Goal: Information Seeking & Learning: Learn about a topic

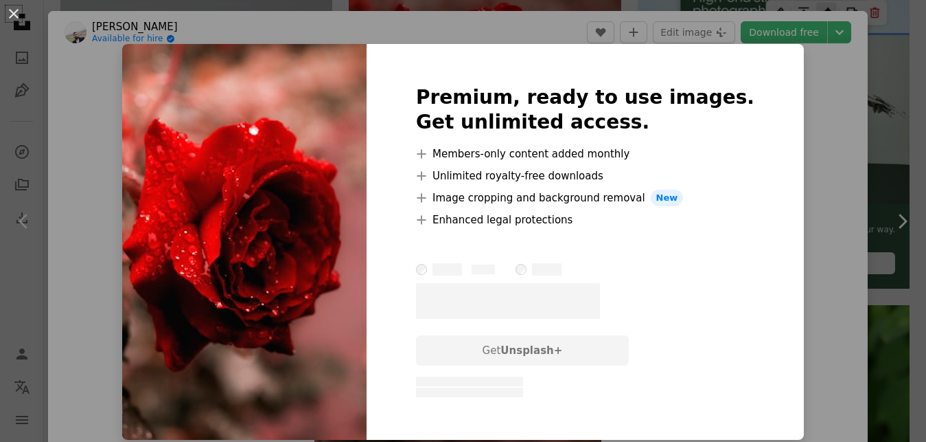
scroll to position [256, 0]
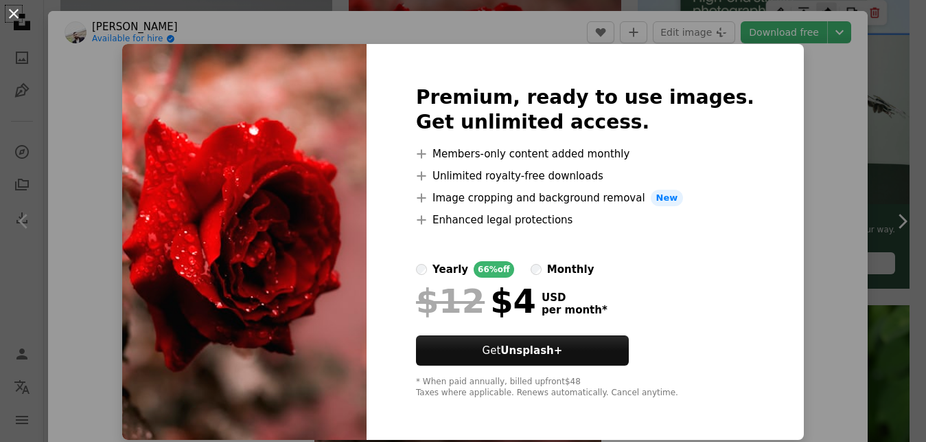
click at [18, 5] on button "An X shape" at bounding box center [13, 13] width 16 height 16
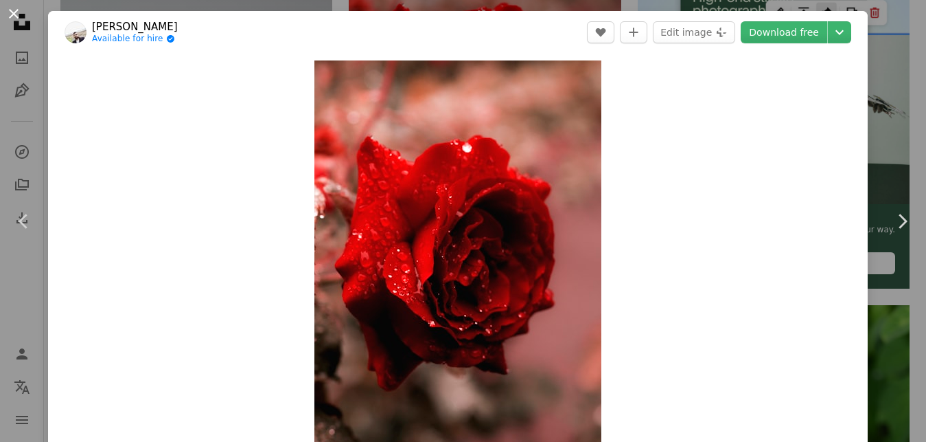
click at [15, 11] on button "An X shape" at bounding box center [13, 13] width 16 height 16
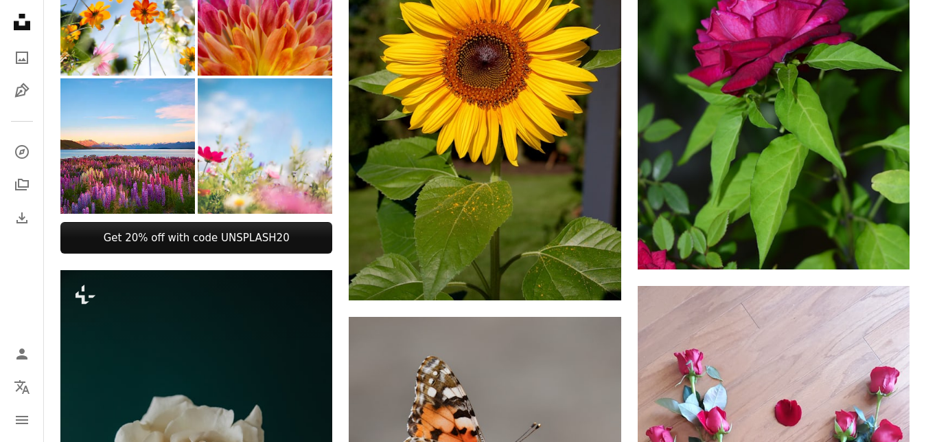
scroll to position [701, 0]
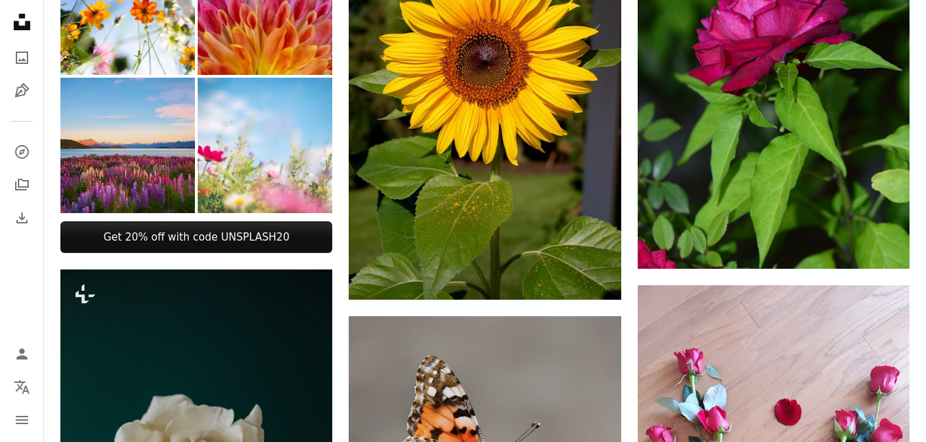
click at [135, 136] on img at bounding box center [127, 145] width 135 height 135
